Goal: Task Accomplishment & Management: Manage account settings

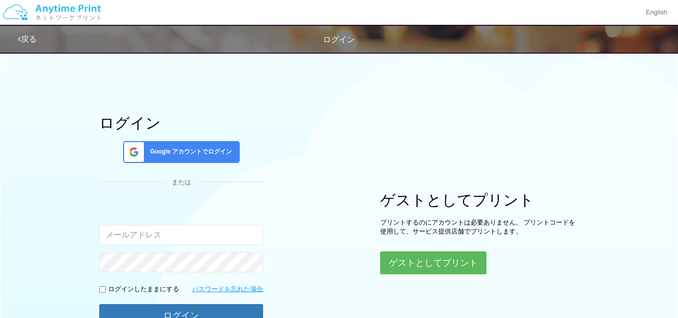
click at [213, 149] on span "Google アカウントでログイン" at bounding box center [189, 151] width 86 height 8
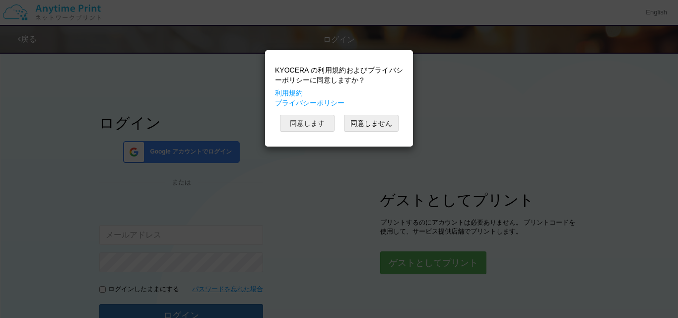
click at [304, 118] on button "同意します" at bounding box center [307, 123] width 55 height 17
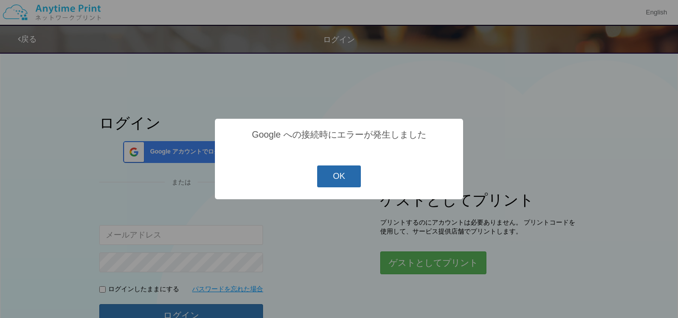
click at [340, 180] on button "OK" at bounding box center [339, 176] width 44 height 22
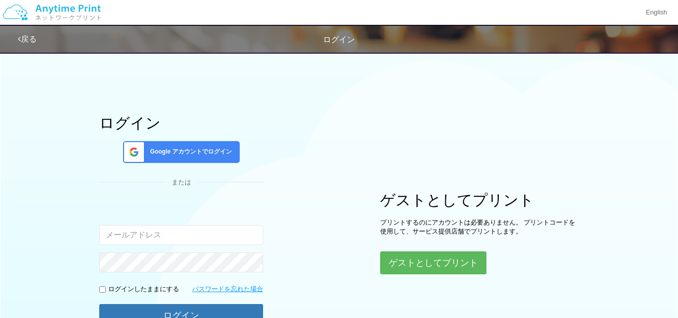
click at [199, 155] on span "Google アカウントでログイン" at bounding box center [189, 151] width 86 height 8
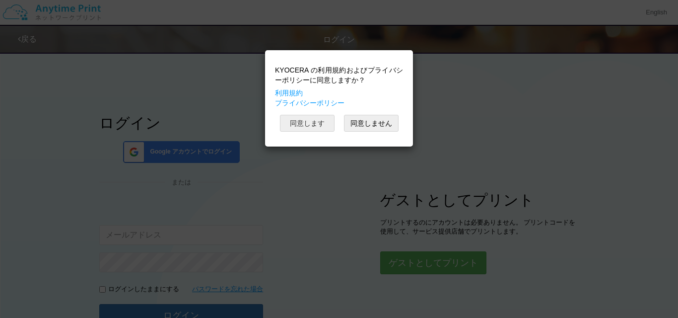
click at [311, 126] on button "同意します" at bounding box center [307, 123] width 55 height 17
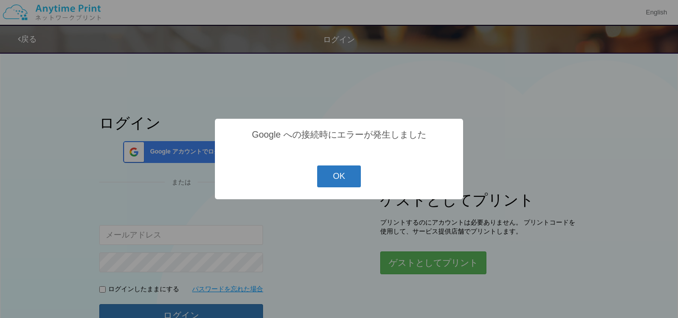
click at [342, 180] on button "OK" at bounding box center [339, 176] width 44 height 22
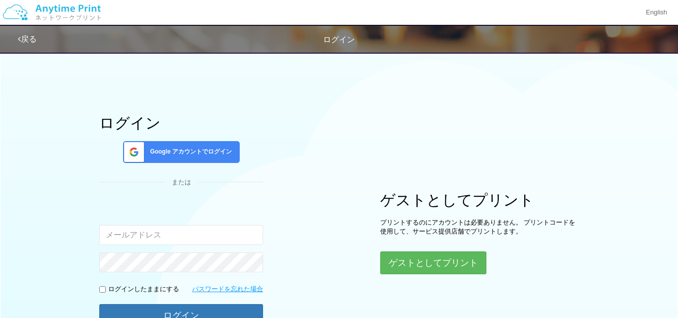
click at [159, 155] on span "Google アカウントでログイン" at bounding box center [189, 151] width 86 height 8
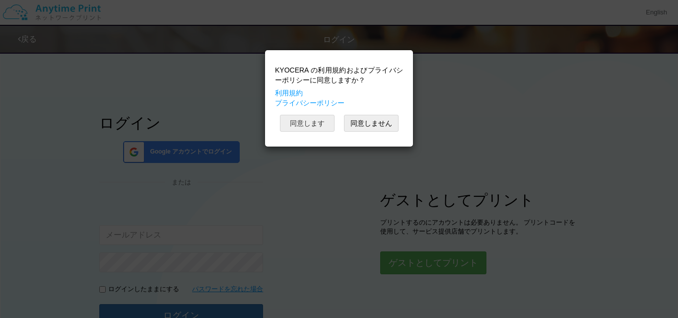
click at [303, 118] on button "同意します" at bounding box center [307, 123] width 55 height 17
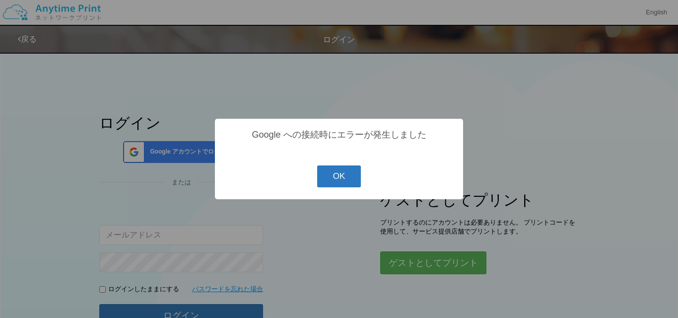
click at [349, 179] on button "OK" at bounding box center [339, 176] width 44 height 22
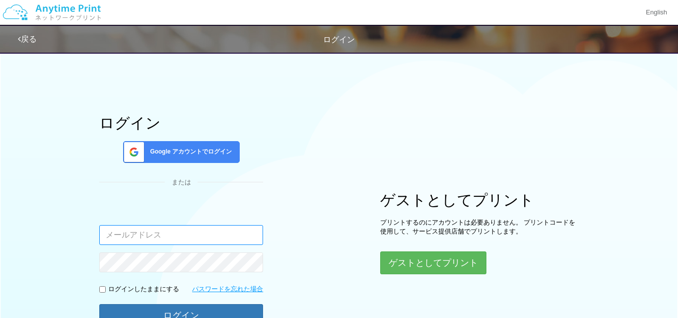
click at [149, 229] on input "email" at bounding box center [181, 235] width 164 height 20
type input "し"
type input "[EMAIL_ADDRESS][DOMAIN_NAME]"
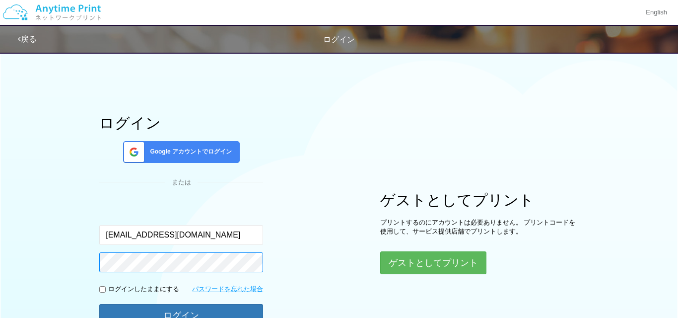
click at [181, 314] on button "ログイン" at bounding box center [181, 315] width 164 height 23
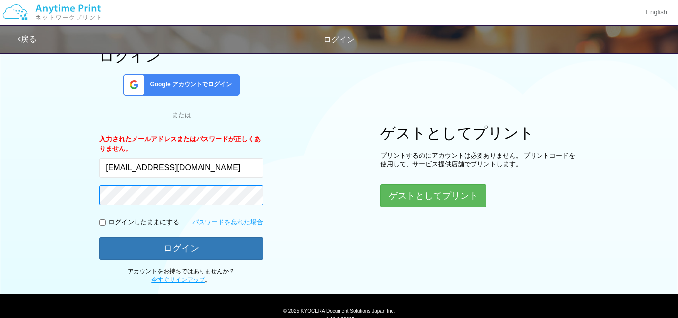
scroll to position [74, 0]
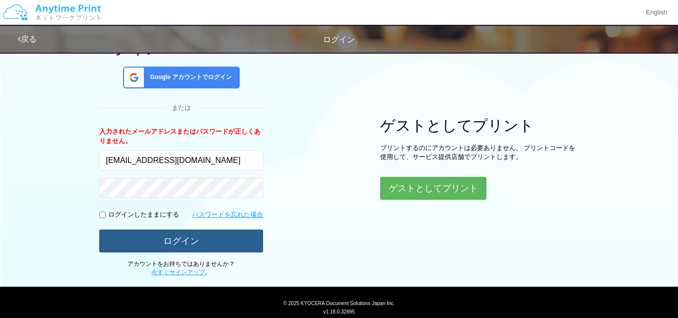
click at [162, 234] on button "ログイン" at bounding box center [181, 240] width 164 height 23
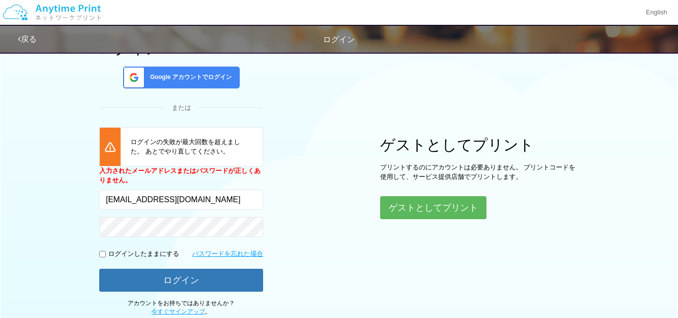
click at [162, 75] on span "Google アカウントでログイン" at bounding box center [189, 77] width 86 height 8
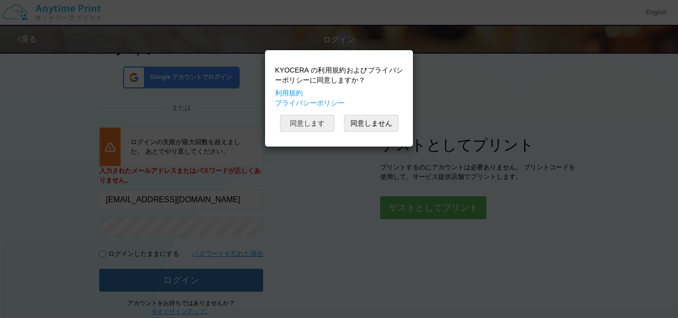
click at [309, 122] on button "同意します" at bounding box center [307, 123] width 55 height 17
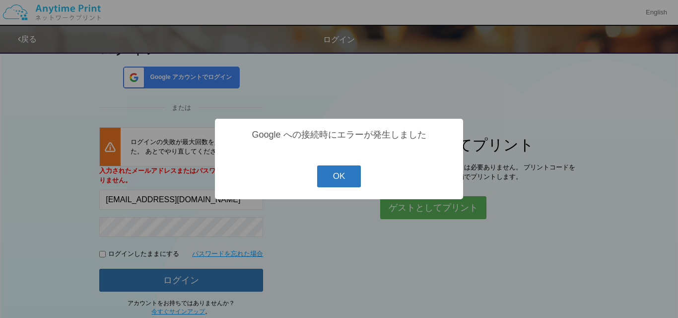
click at [349, 183] on button "OK" at bounding box center [339, 176] width 44 height 22
